Goal: Task Accomplishment & Management: Complete application form

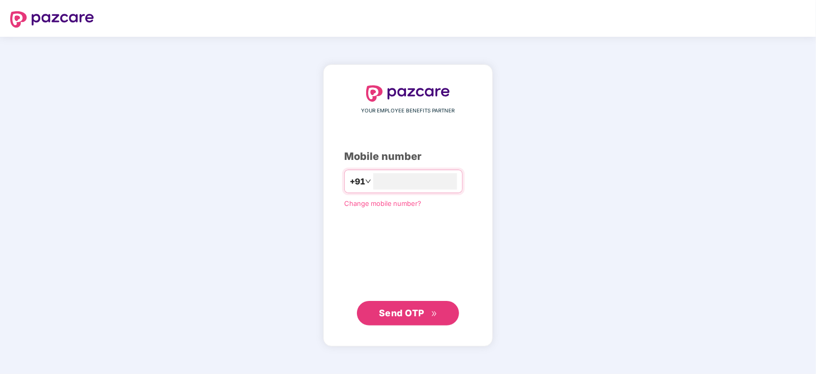
type input "**********"
click at [406, 315] on span "Send OTP" at bounding box center [401, 313] width 45 height 11
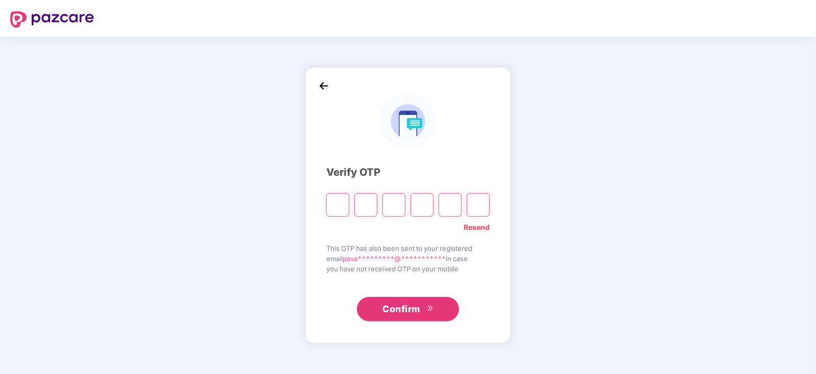
type input "*"
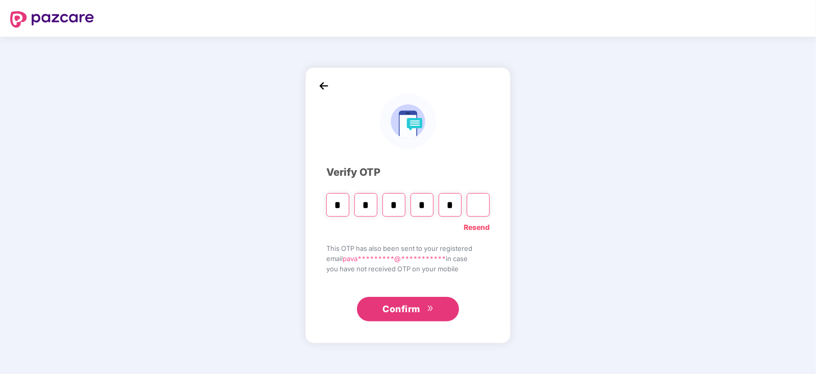
type input "*"
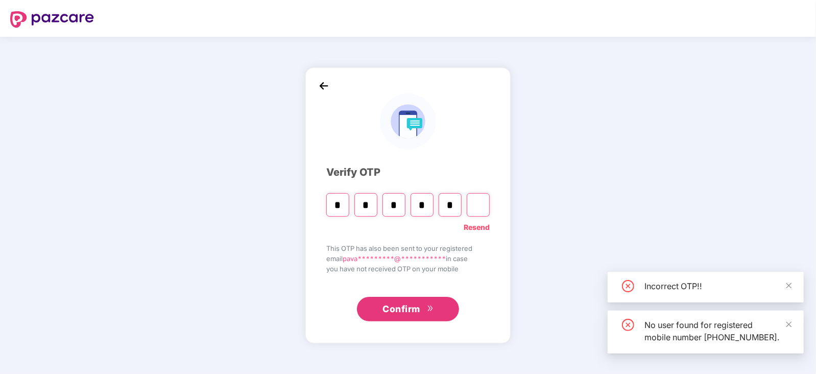
type input "*"
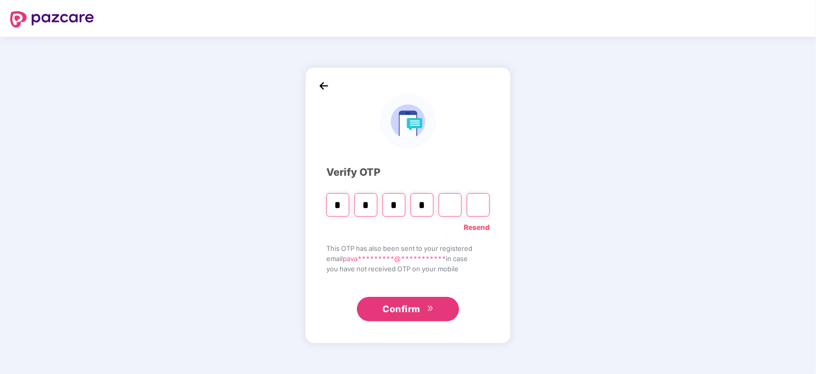
type input "*"
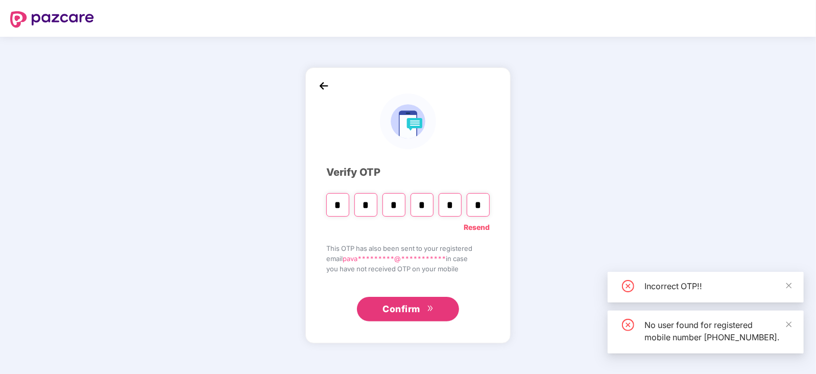
type input "*"
click at [432, 315] on button "Confirm" at bounding box center [408, 309] width 102 height 25
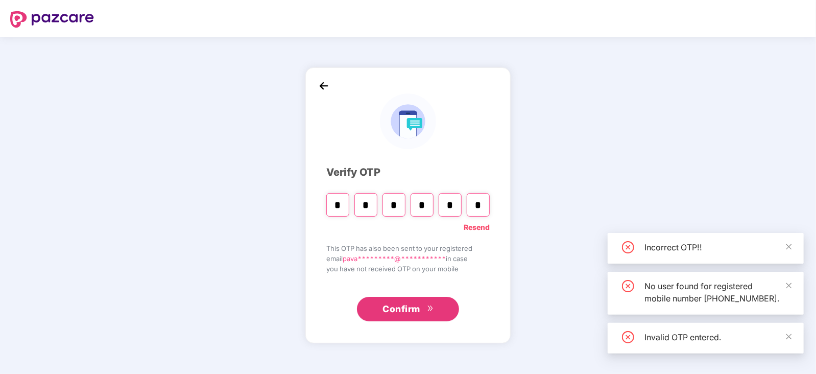
click at [432, 315] on button "Confirm" at bounding box center [408, 309] width 102 height 25
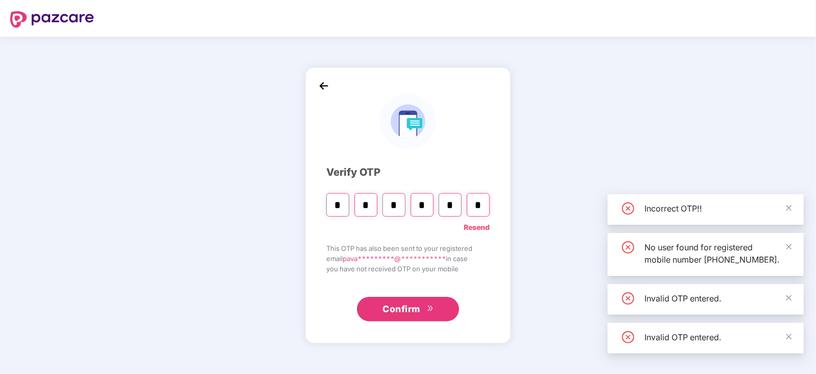
click at [432, 315] on button "Confirm" at bounding box center [408, 309] width 102 height 25
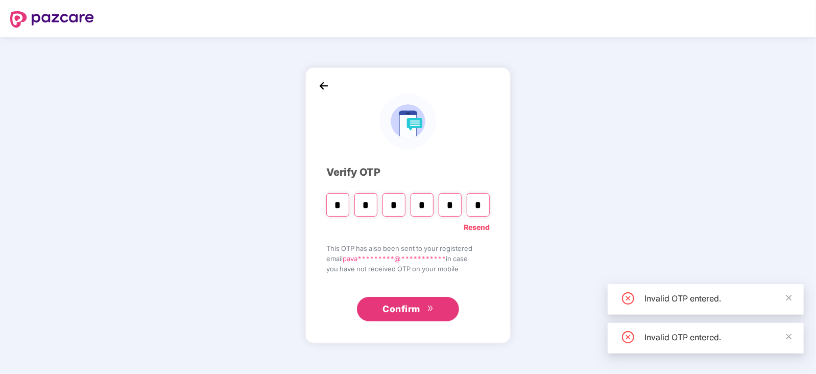
click at [424, 198] on input "*" at bounding box center [422, 204] width 23 height 23
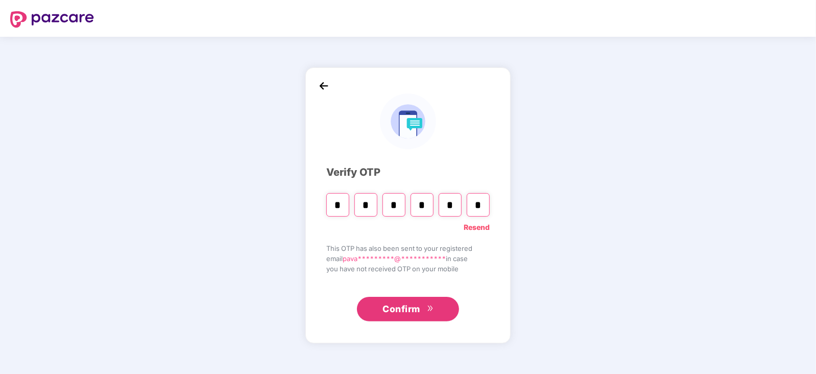
click at [424, 203] on input "*" at bounding box center [422, 204] width 23 height 23
type input "*"
click at [453, 202] on input "*" at bounding box center [450, 204] width 23 height 23
click at [429, 201] on input "*" at bounding box center [422, 204] width 23 height 23
click at [396, 201] on input "*" at bounding box center [394, 204] width 23 height 23
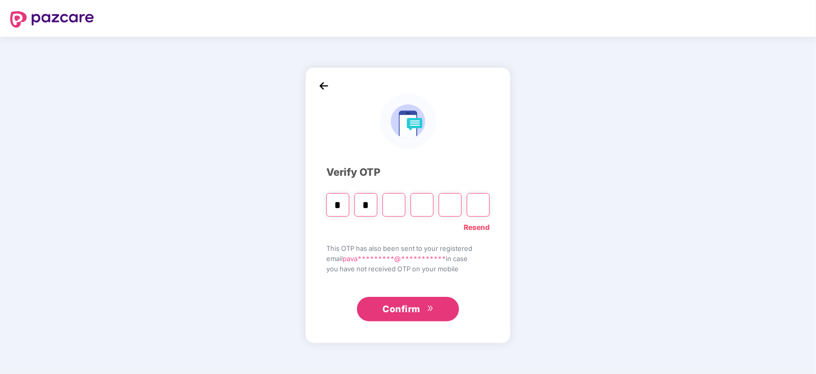
click at [390, 200] on input "Digit 3" at bounding box center [394, 204] width 23 height 23
type input "*"
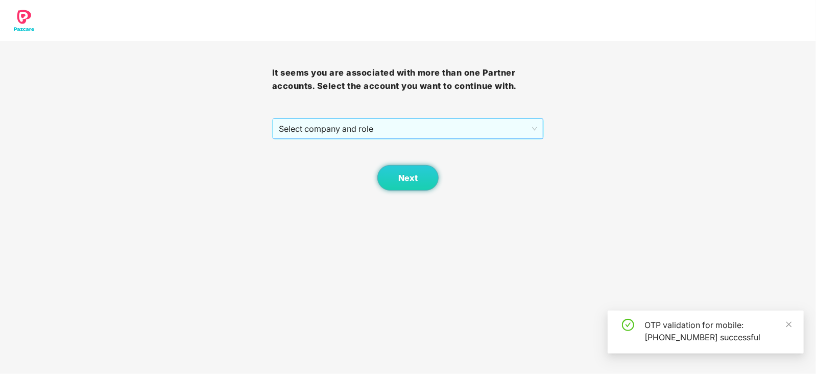
click at [458, 125] on span "Select company and role" at bounding box center [408, 128] width 259 height 19
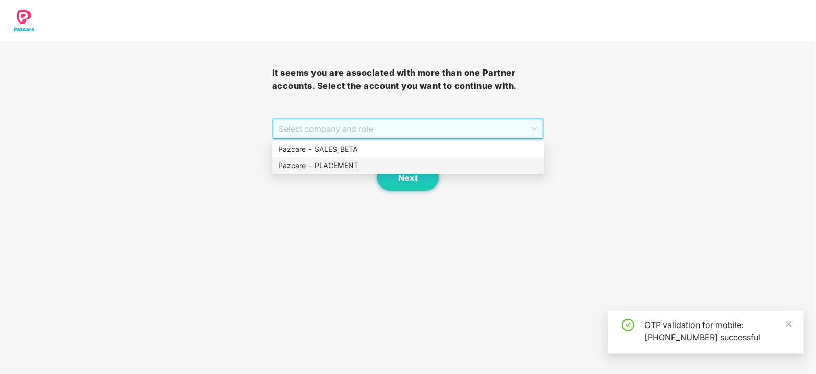
click at [406, 170] on div "Pazcare - PLACEMENT" at bounding box center [408, 165] width 260 height 11
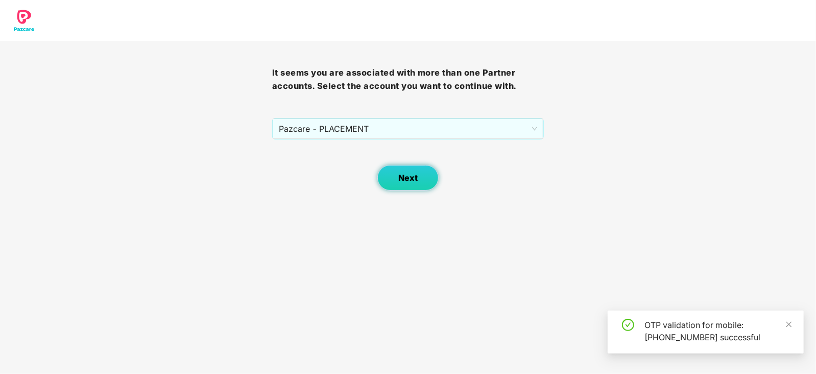
click at [404, 175] on span "Next" at bounding box center [407, 178] width 19 height 10
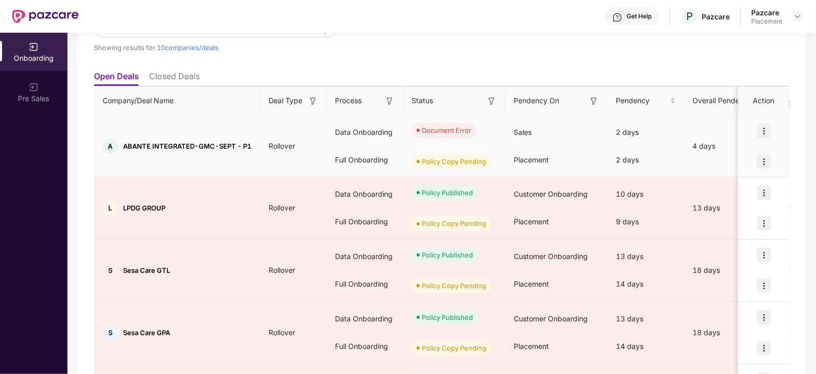
scroll to position [82, 0]
